Goal: Information Seeking & Learning: Check status

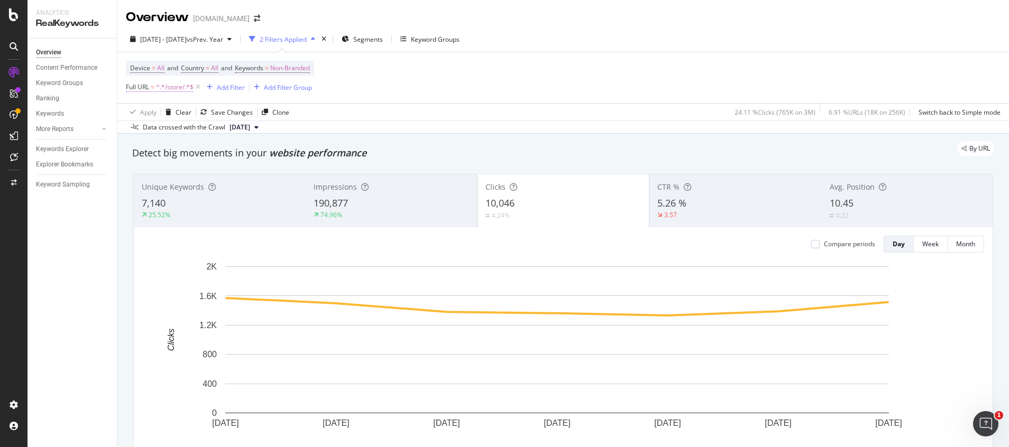
click at [176, 91] on span "^.*/store/.*$" at bounding box center [175, 87] width 38 height 15
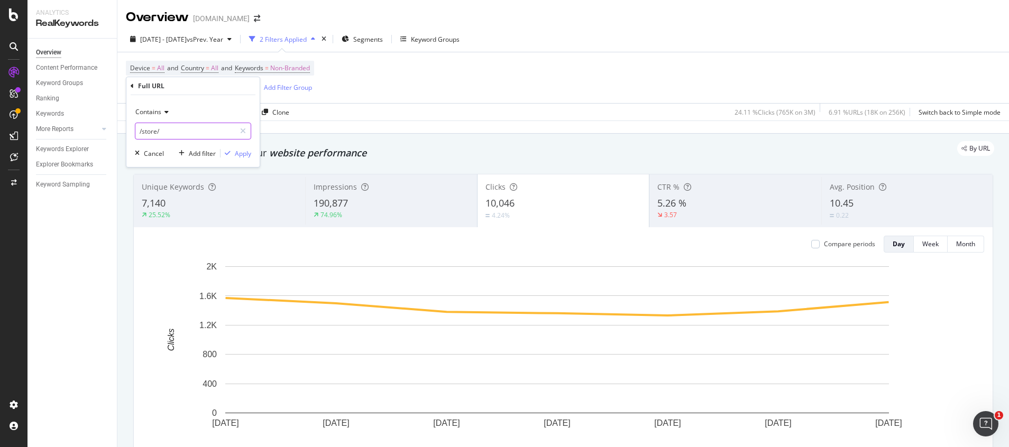
click at [175, 132] on input "/store/" at bounding box center [185, 131] width 100 height 17
paste input "pd/Surya-"
type input "/pd/Surya-"
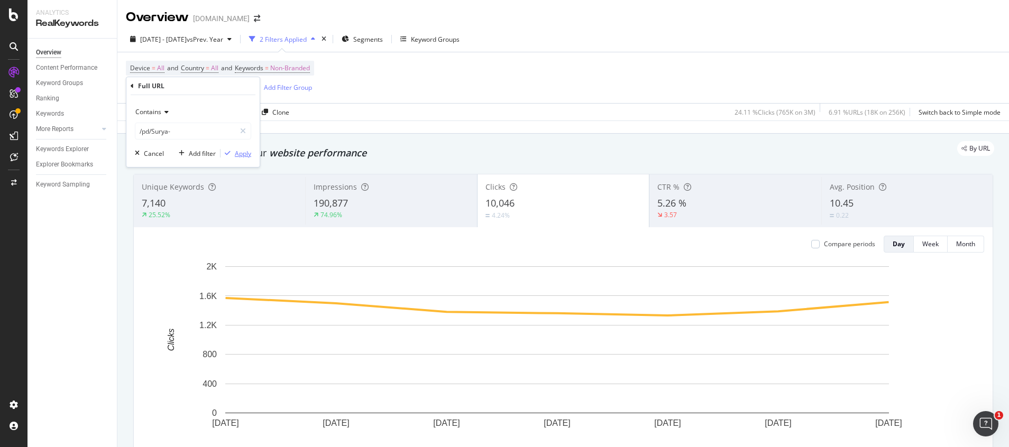
click at [244, 158] on div "Apply" at bounding box center [243, 153] width 16 height 9
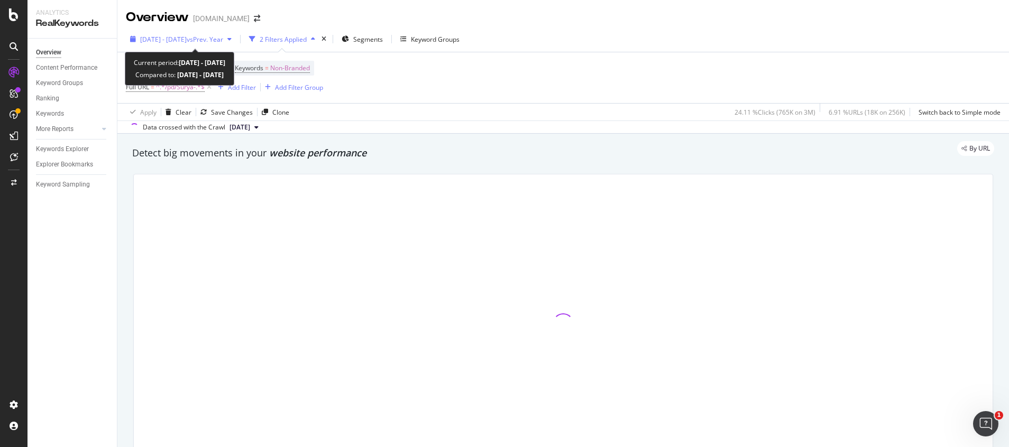
click at [220, 44] on div "[DATE] - [DATE] vs Prev. Year" at bounding box center [181, 39] width 110 height 16
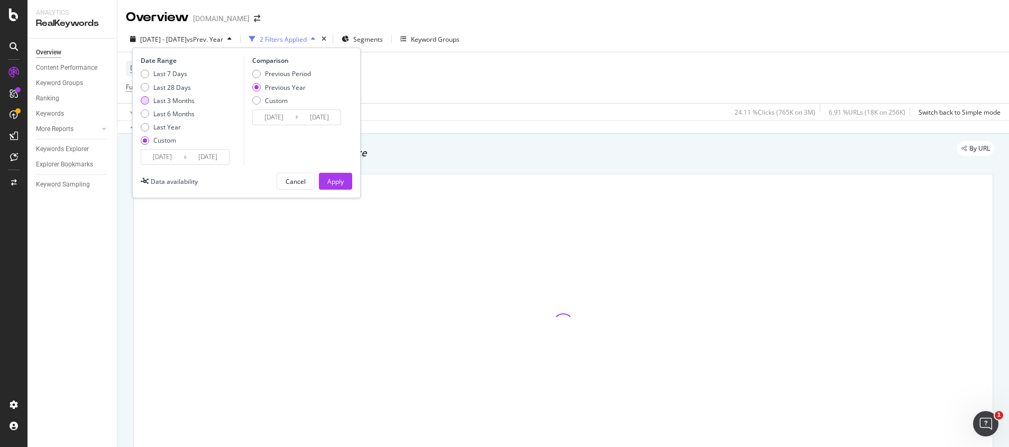
click at [178, 98] on div "Last 3 Months" at bounding box center [173, 100] width 41 height 9
type input "[DATE]"
click at [339, 179] on div "Apply" at bounding box center [335, 181] width 16 height 9
